Goal: Find specific page/section: Find specific page/section

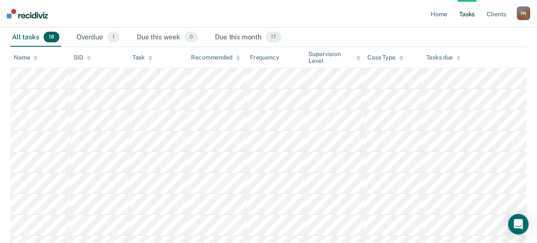
scroll to position [86, 0]
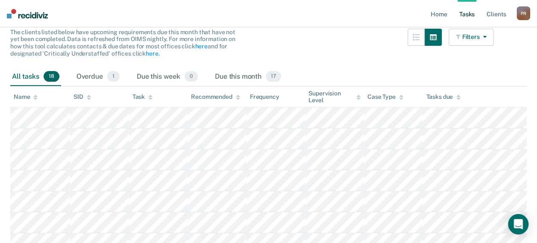
click at [481, 40] on button "Filters" at bounding box center [471, 37] width 45 height 17
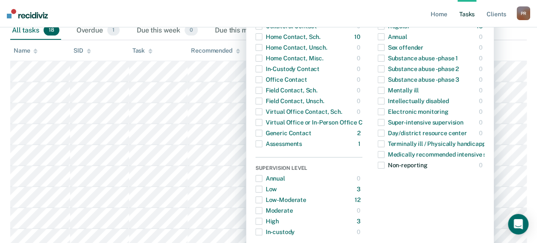
scroll to position [92, 0]
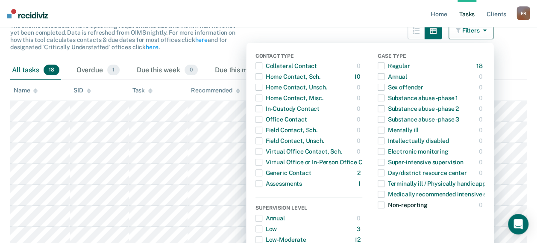
click at [408, 206] on div "Non-reporting" at bounding box center [403, 205] width 50 height 14
click at [384, 206] on span "button" at bounding box center [381, 204] width 7 height 7
click at [392, 206] on div "Non-reporting" at bounding box center [403, 205] width 50 height 14
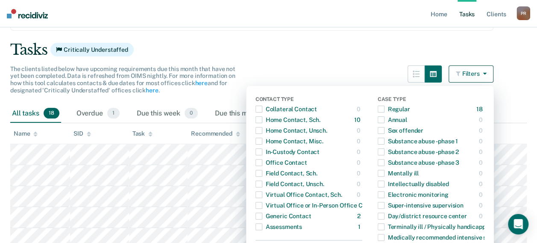
scroll to position [0, 0]
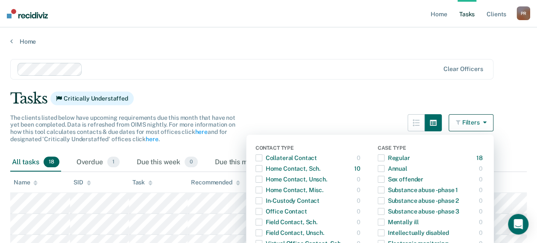
click at [283, 105] on div "Tasks Critically Understaffed" at bounding box center [268, 99] width 517 height 18
